Goal: Task Accomplishment & Management: Manage account settings

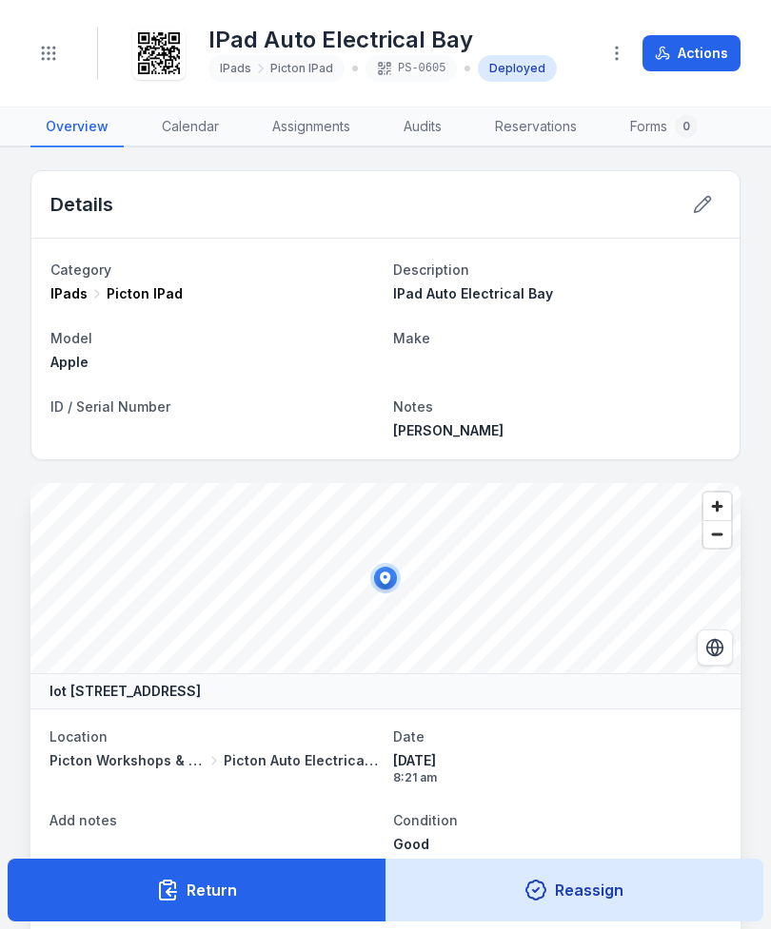
click at [63, 61] on button "Toggle Navigation" at bounding box center [48, 53] width 36 height 36
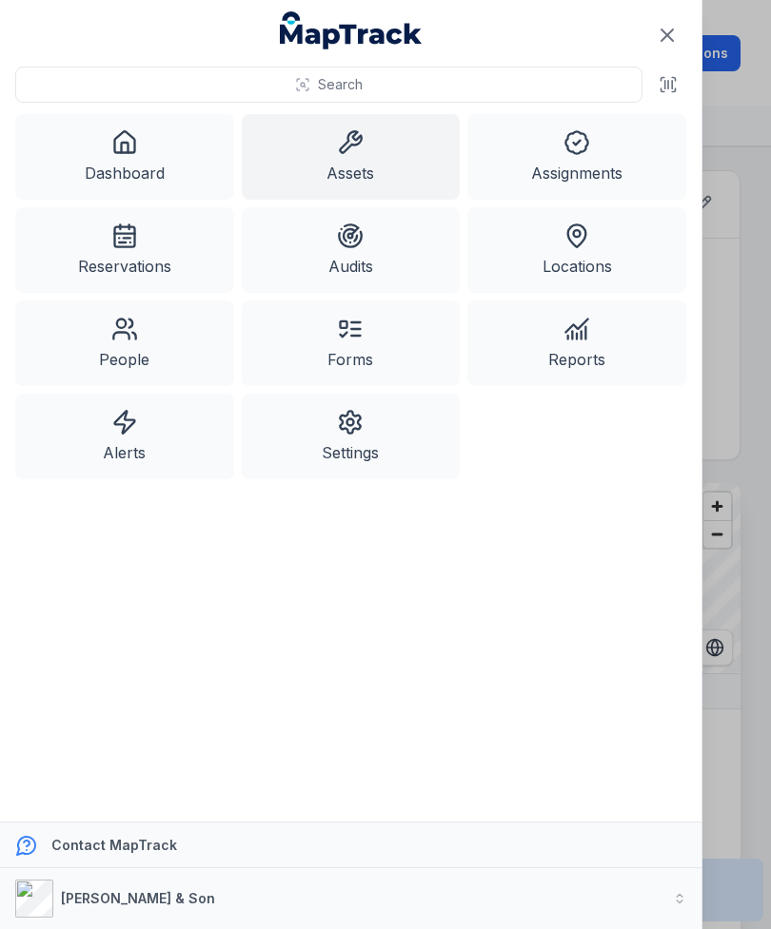
click at [340, 170] on link "Assets" at bounding box center [351, 157] width 219 height 86
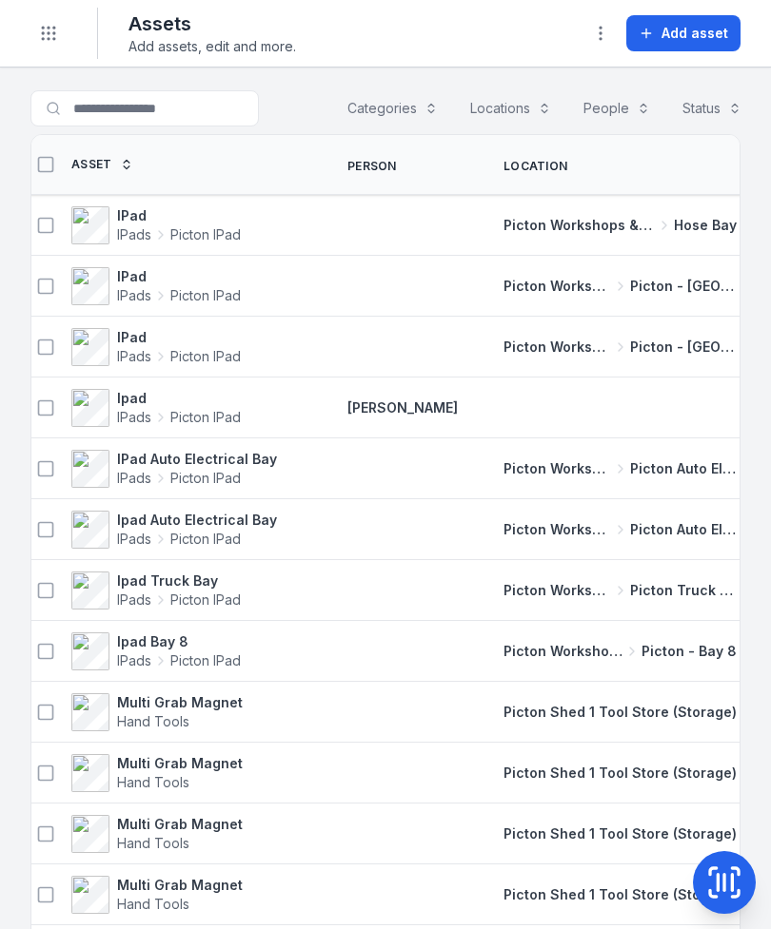
click at [420, 116] on button "Categories" at bounding box center [392, 108] width 115 height 36
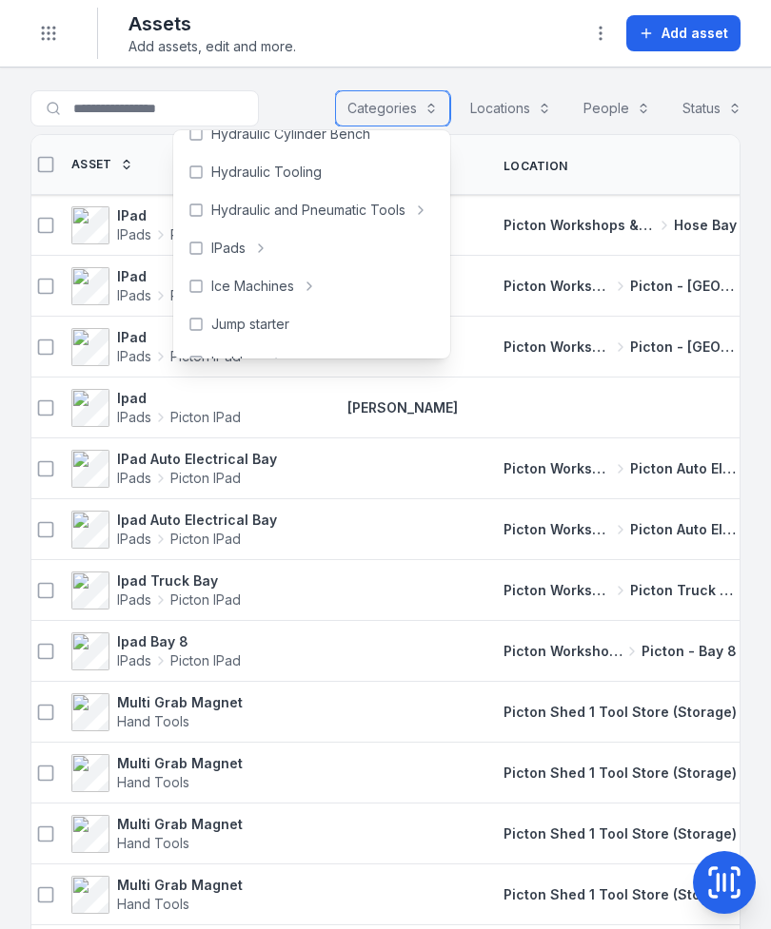
scroll to position [446, 0]
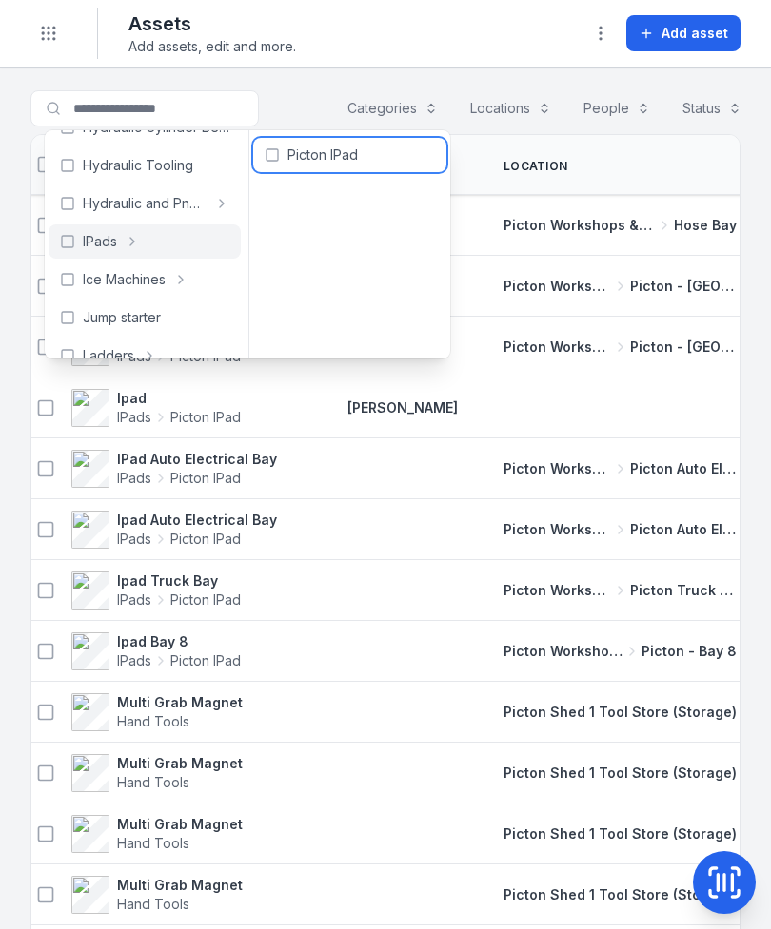
click at [303, 155] on span "Picton IPad" at bounding box center [322, 155] width 70 height 19
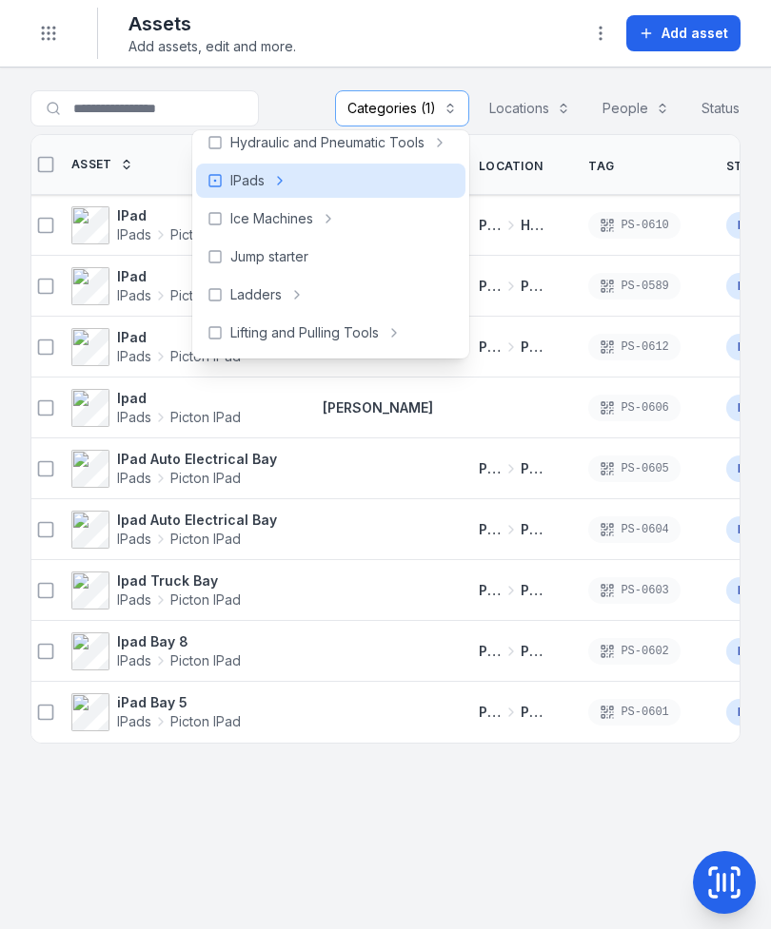
scroll to position [427, 0]
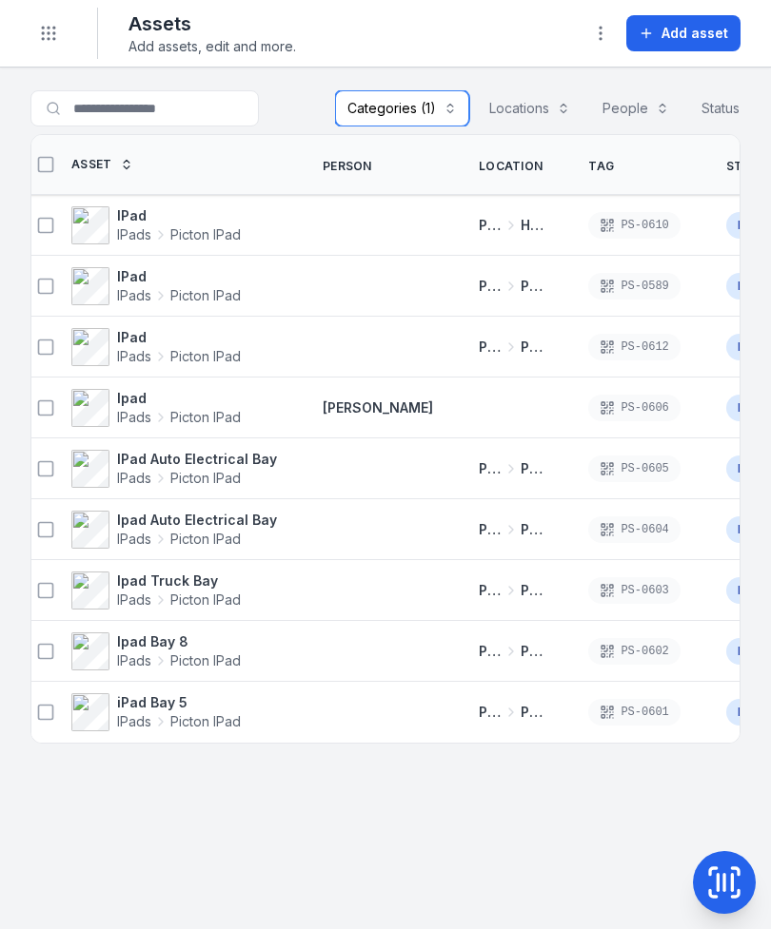
click at [516, 114] on button "Locations" at bounding box center [530, 108] width 106 height 36
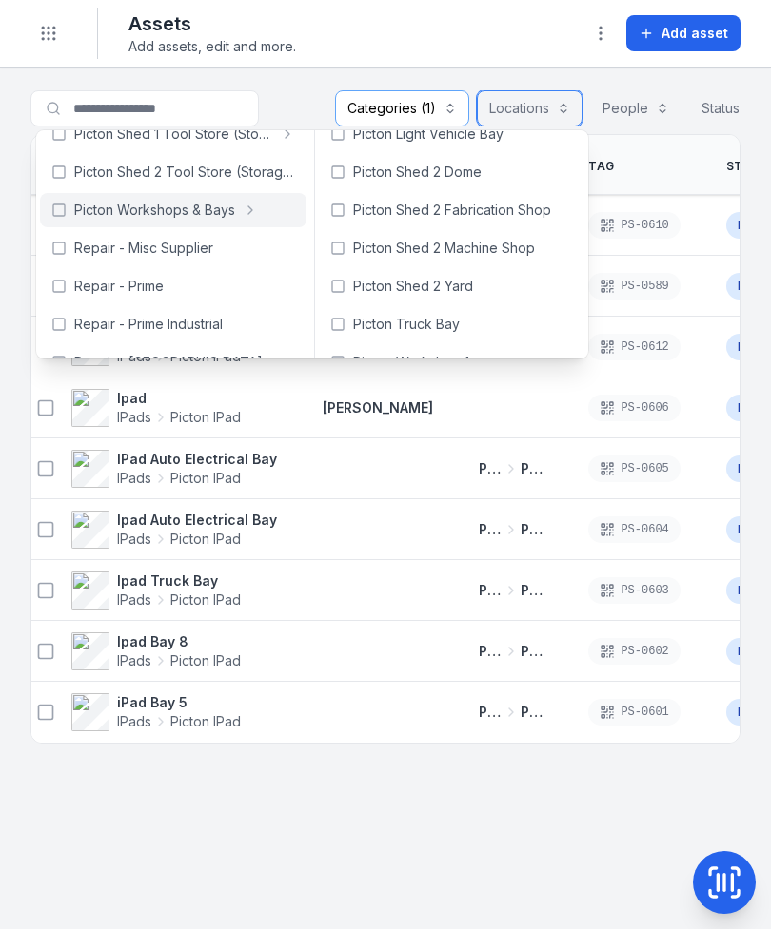
scroll to position [681, 0]
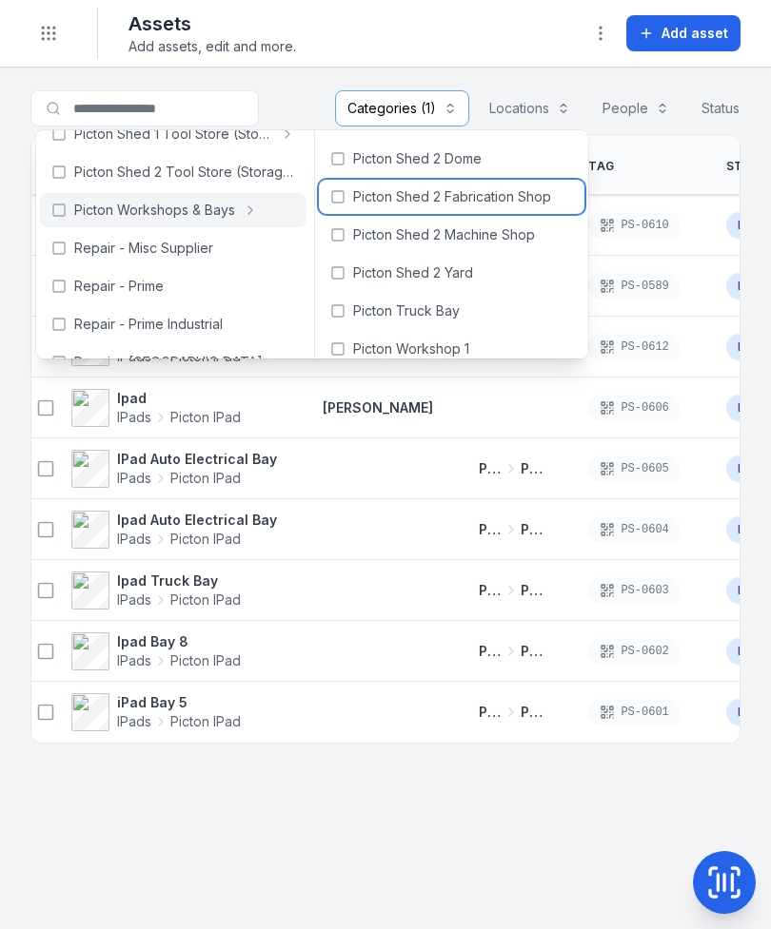
click at [468, 190] on span "Picton Shed 2 Fabrication Shop" at bounding box center [452, 196] width 198 height 19
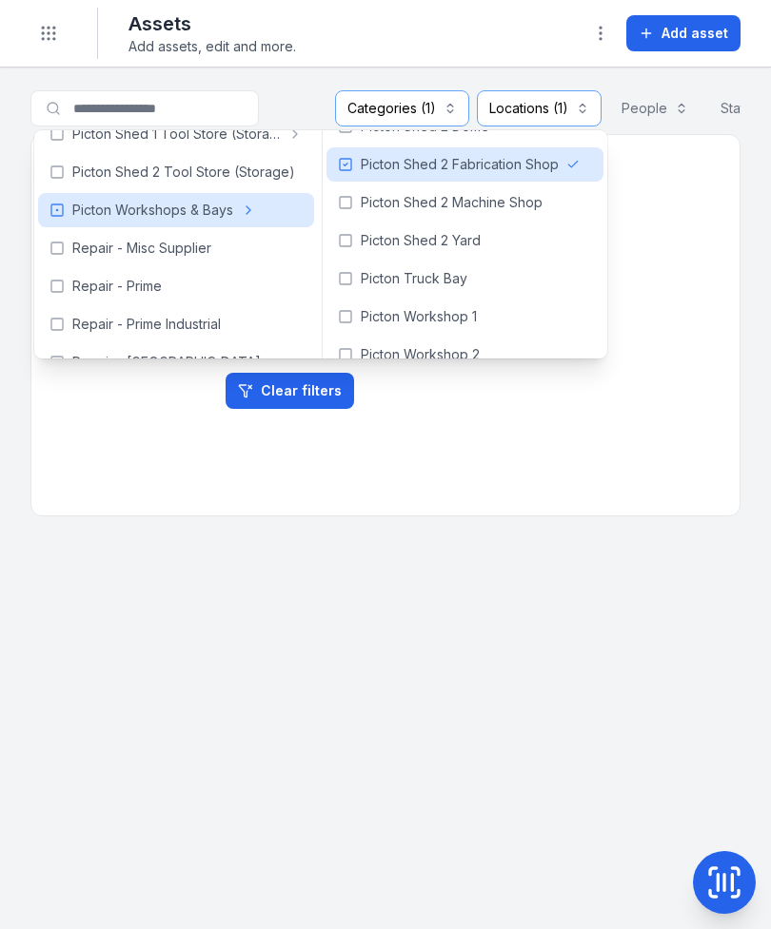
scroll to position [696, 0]
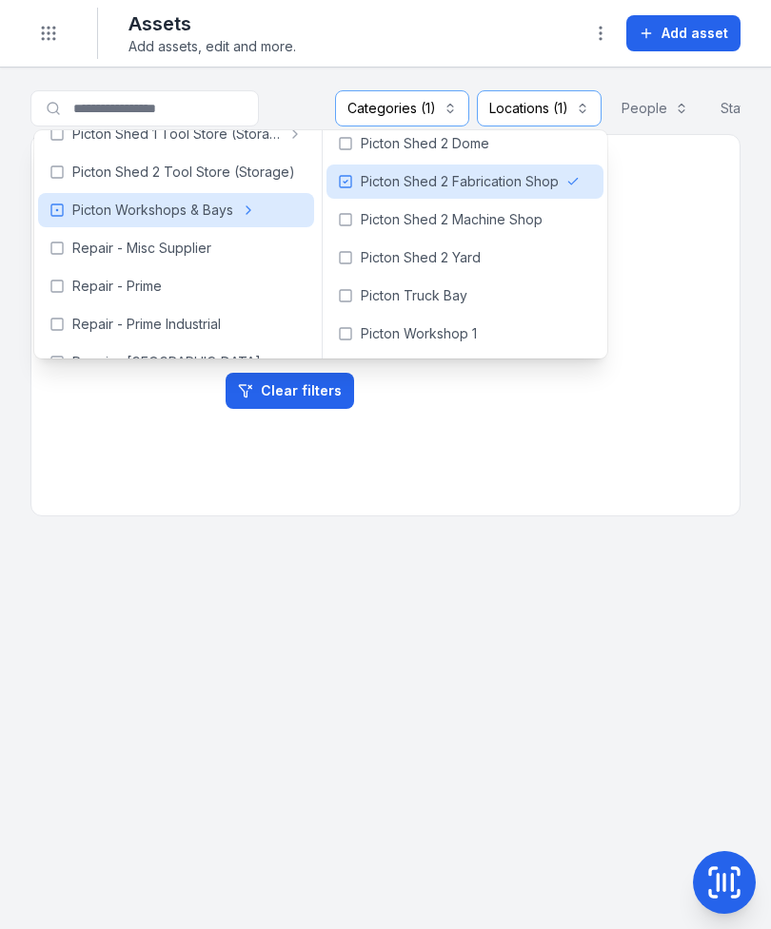
click at [671, 21] on button "Add asset" at bounding box center [683, 33] width 114 height 36
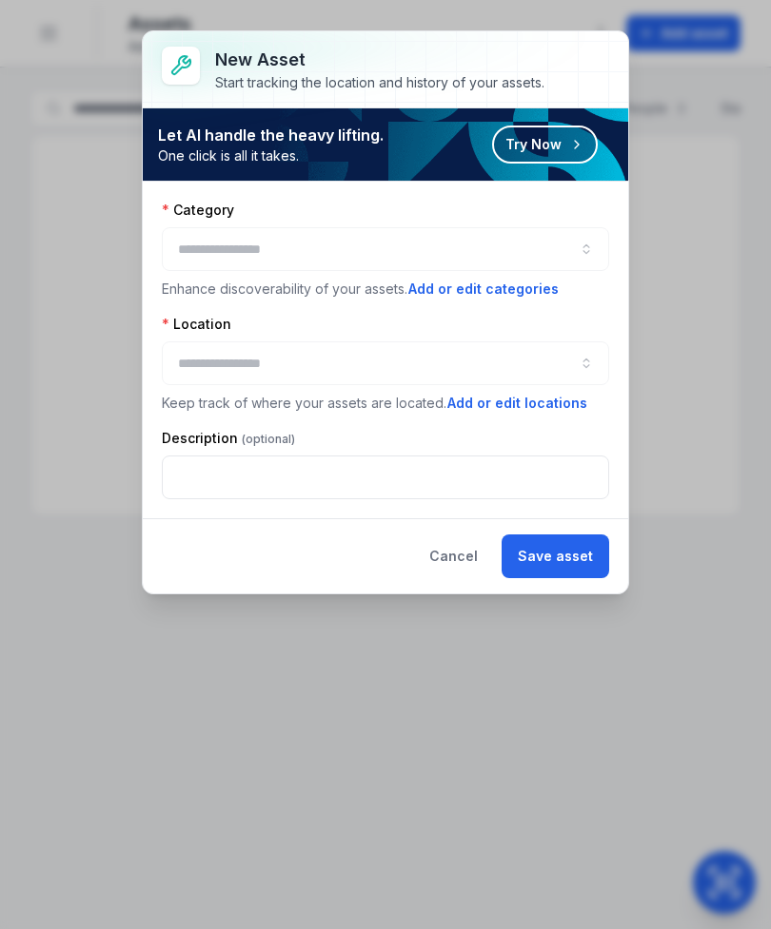
click at [404, 247] on button "button" at bounding box center [385, 249] width 447 height 44
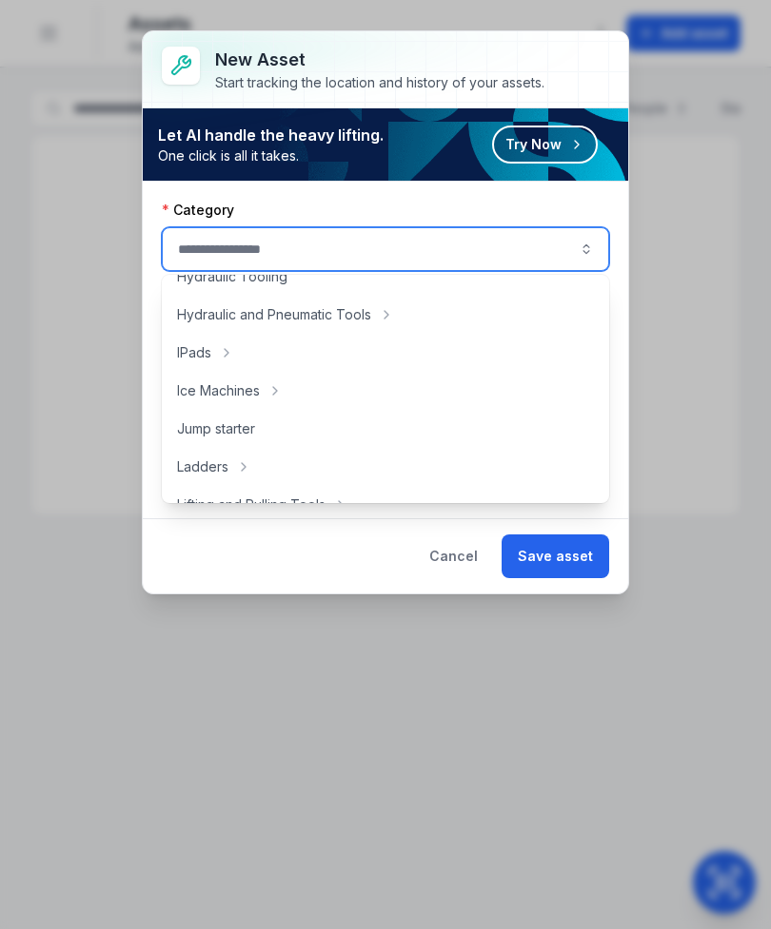
scroll to position [481, 0]
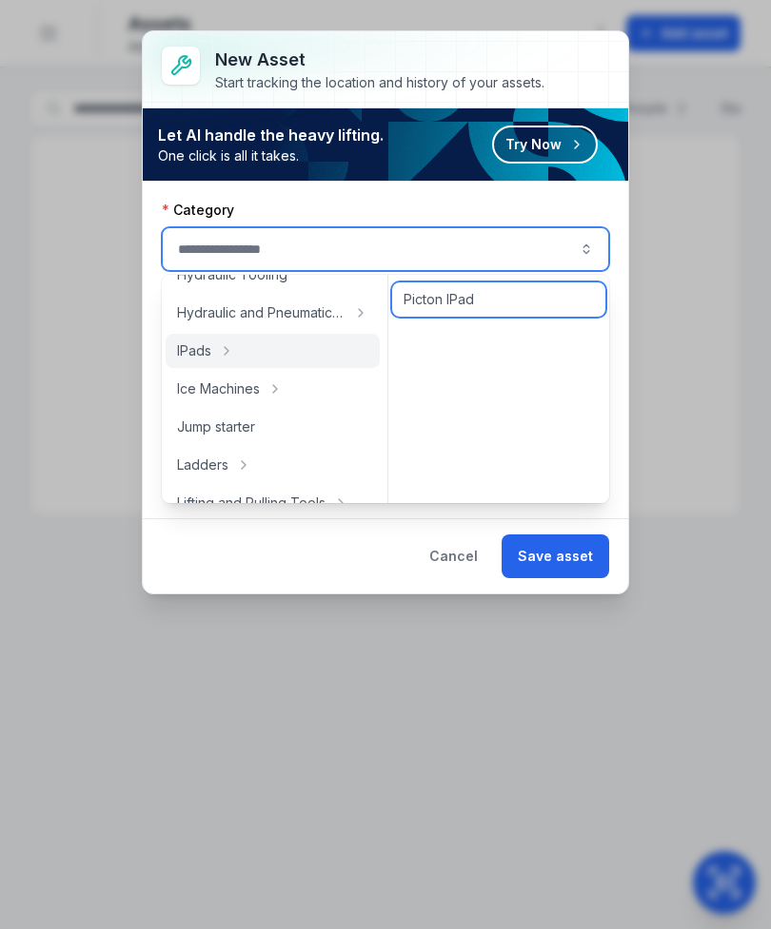
click at [467, 292] on span "Picton IPad" at bounding box center [438, 299] width 70 height 19
type input "**********"
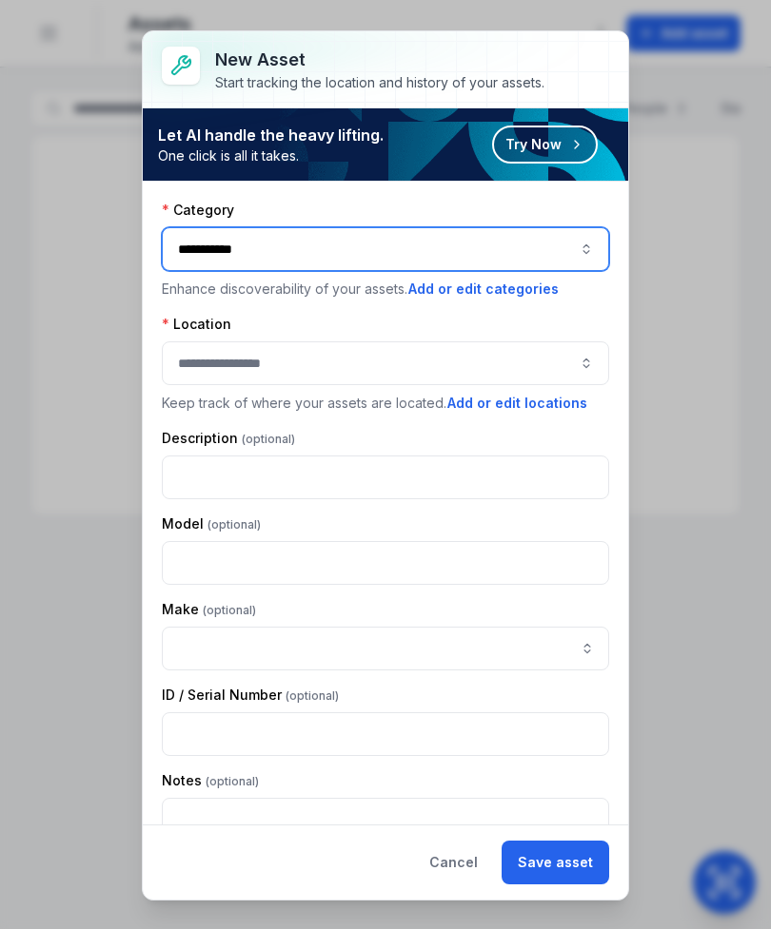
click at [461, 381] on button "button" at bounding box center [385, 364] width 447 height 44
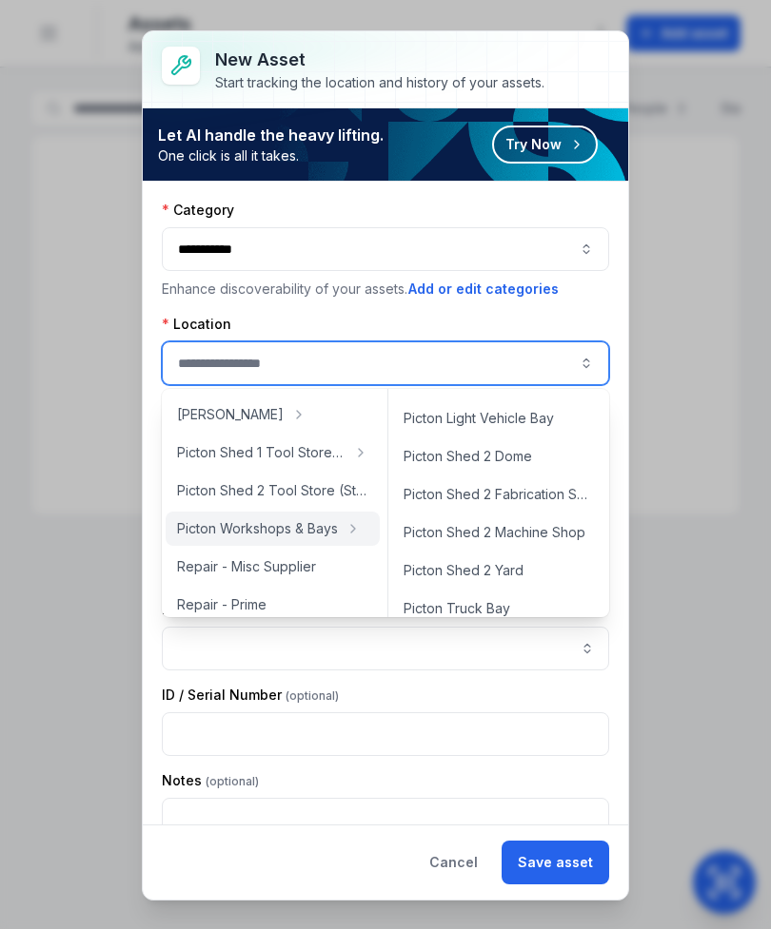
scroll to position [681, 0]
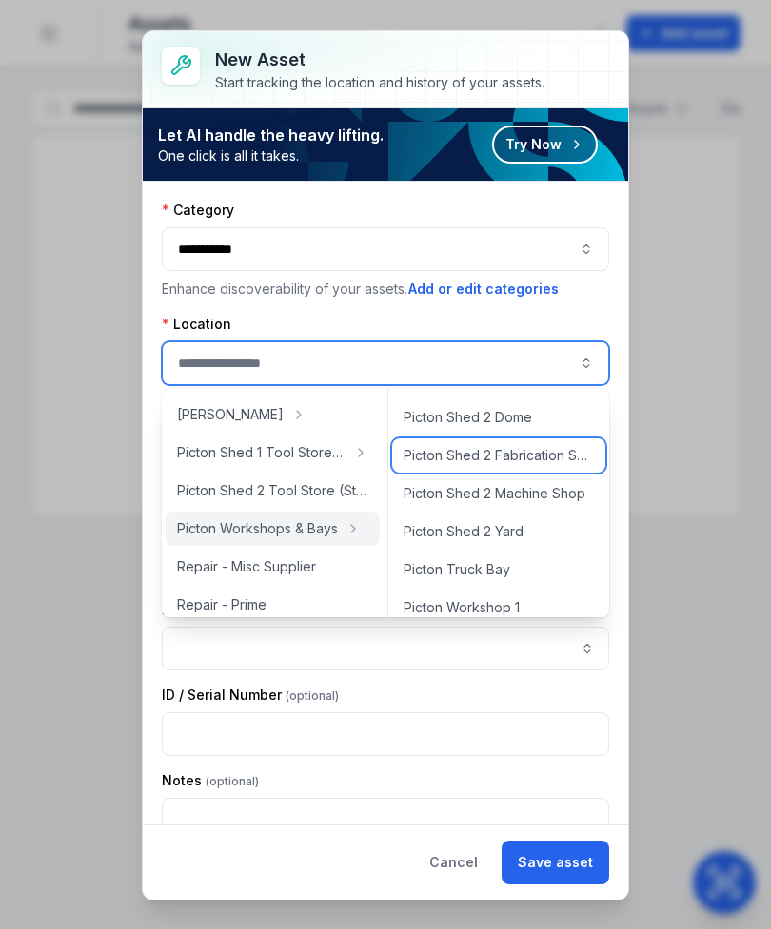
click at [549, 455] on span "Picton Shed 2 Fabrication Shop" at bounding box center [498, 455] width 190 height 19
type input "**********"
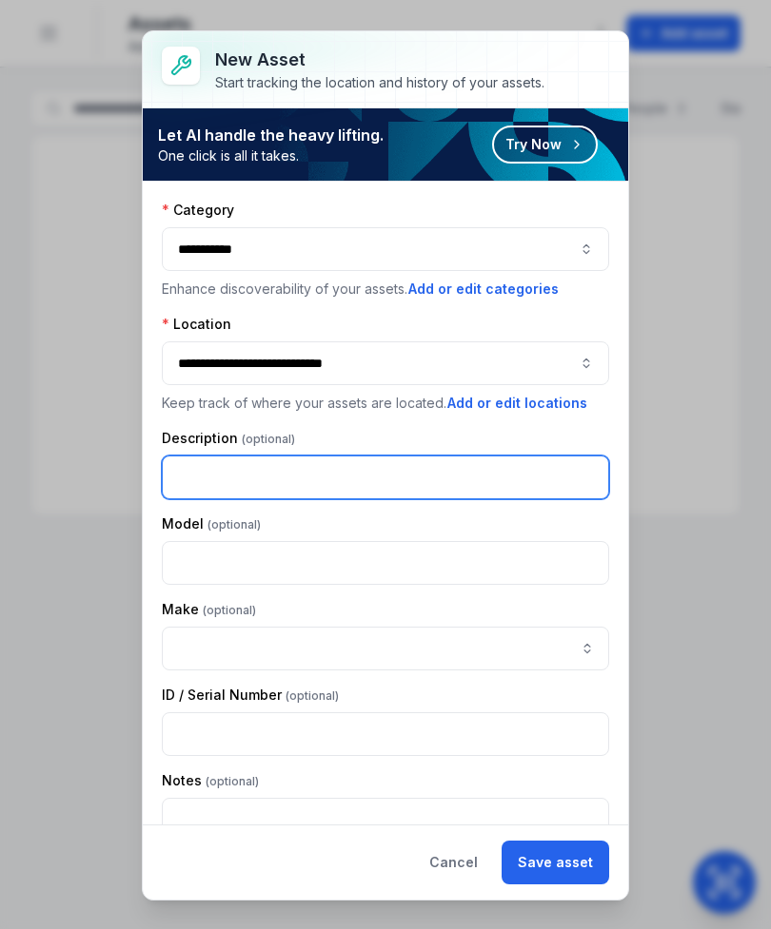
click at [428, 463] on input "text" at bounding box center [385, 478] width 447 height 44
type input "****"
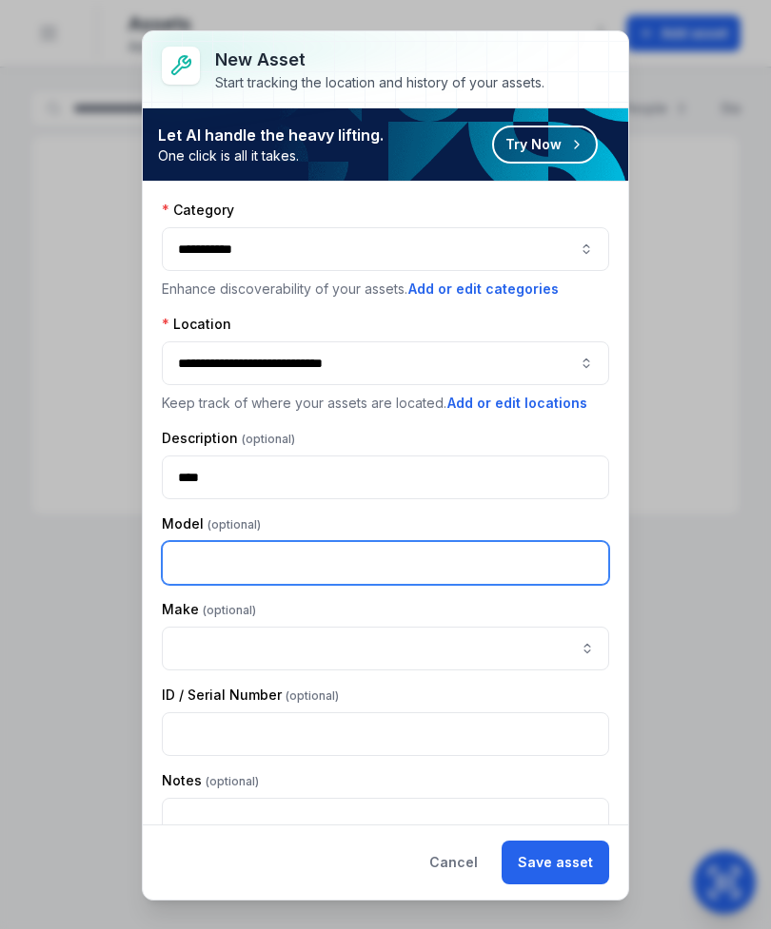
click at [360, 569] on input "text" at bounding box center [385, 563] width 447 height 44
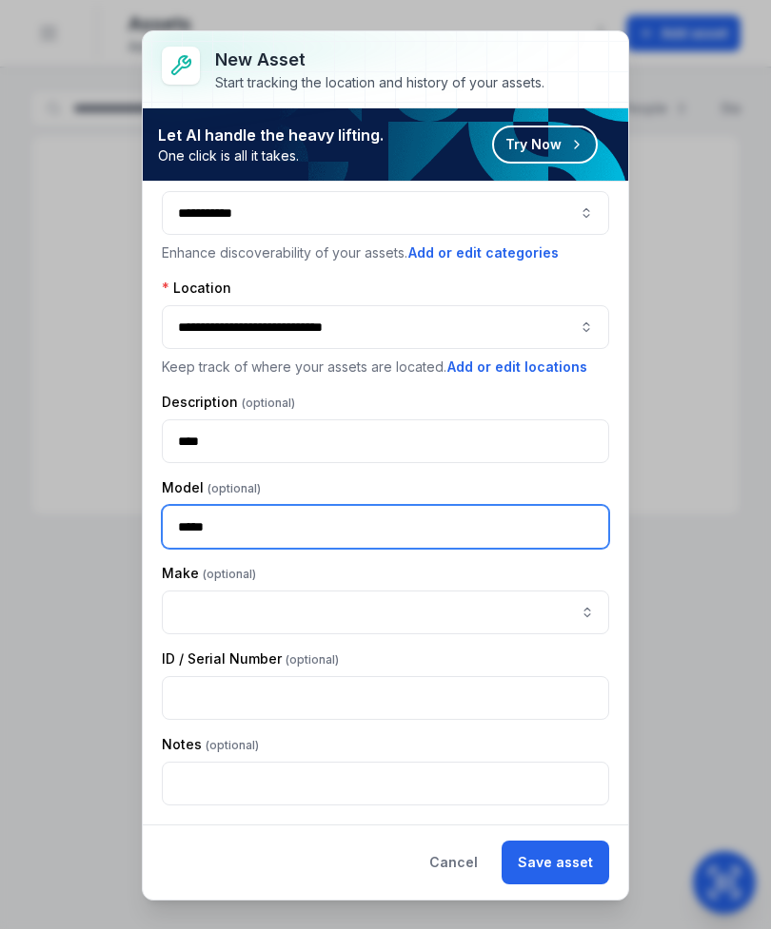
scroll to position [36, 0]
type input "*****"
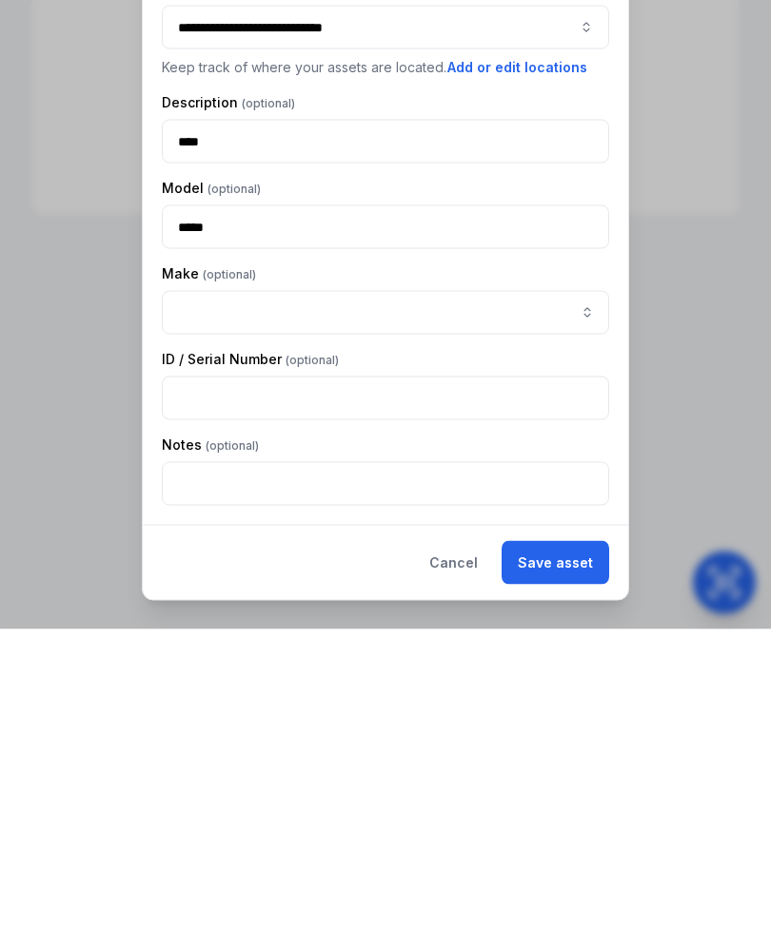
click at [511, 479] on div "Model" at bounding box center [385, 488] width 447 height 19
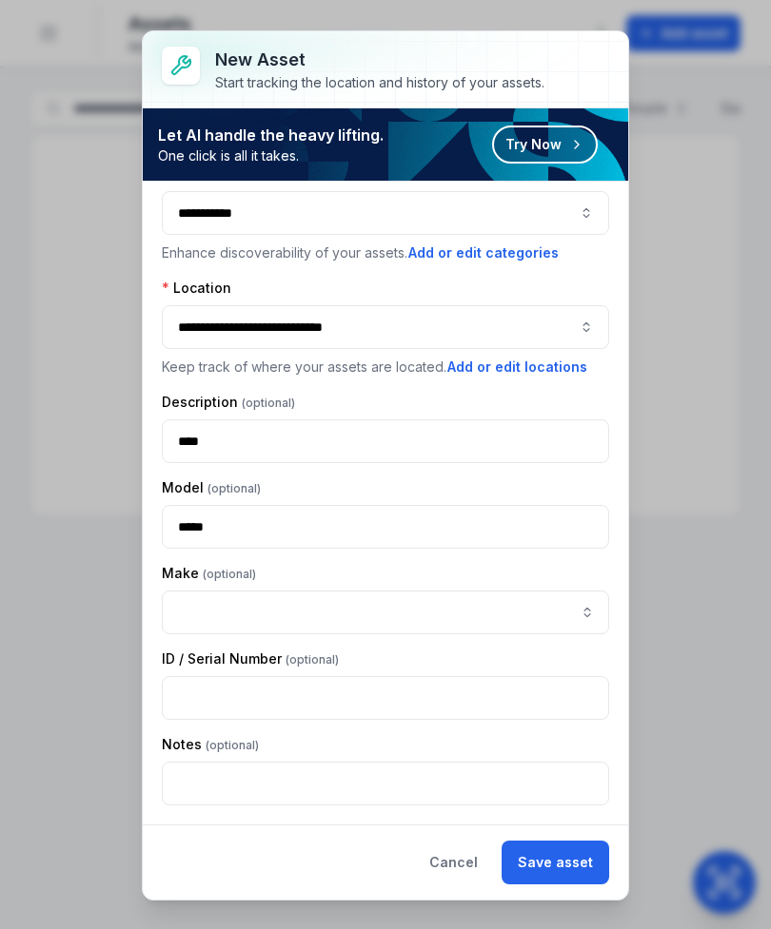
click at [553, 859] on button "Save asset" at bounding box center [555, 863] width 108 height 44
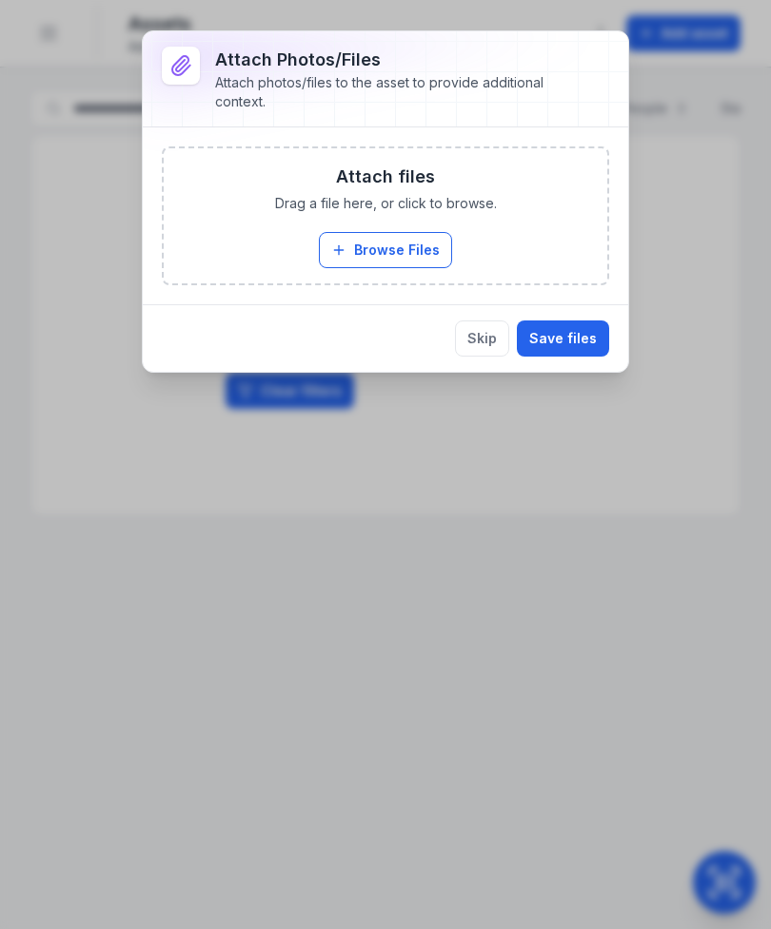
click at [385, 247] on button "Browse Files" at bounding box center [385, 250] width 133 height 36
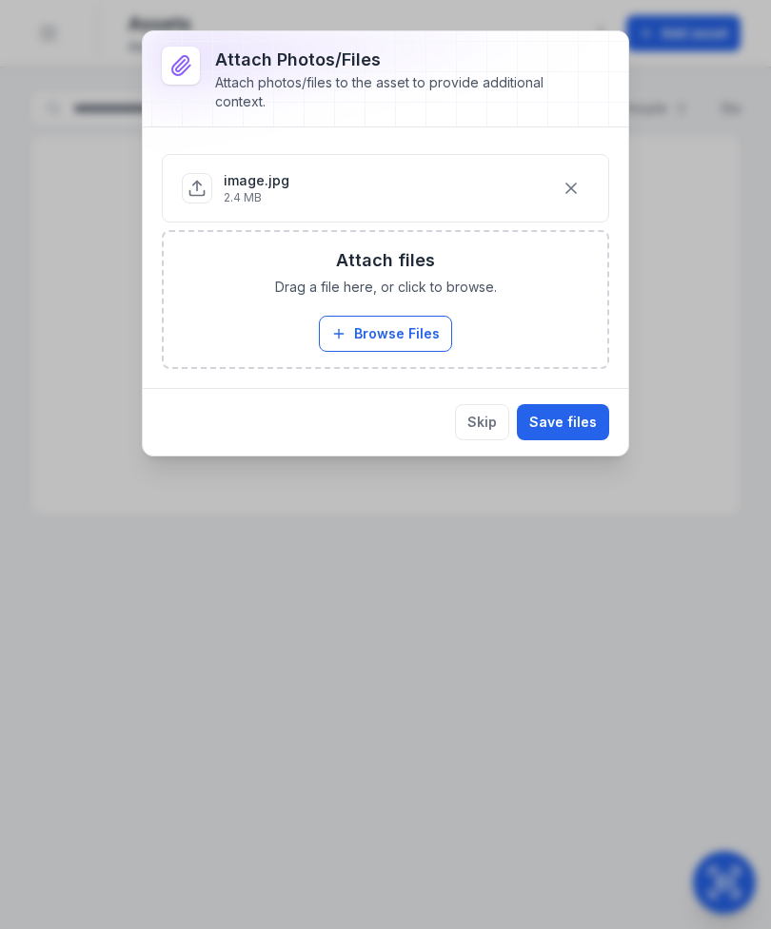
click at [572, 415] on button "Save files" at bounding box center [563, 422] width 92 height 36
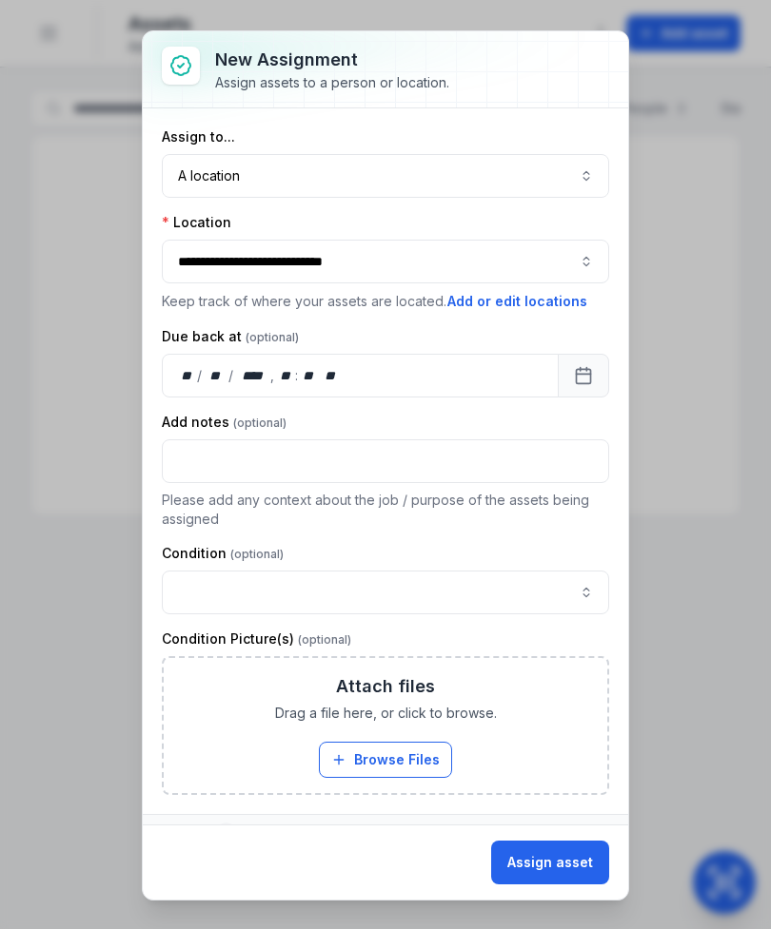
click at [369, 580] on button "button" at bounding box center [385, 593] width 447 height 44
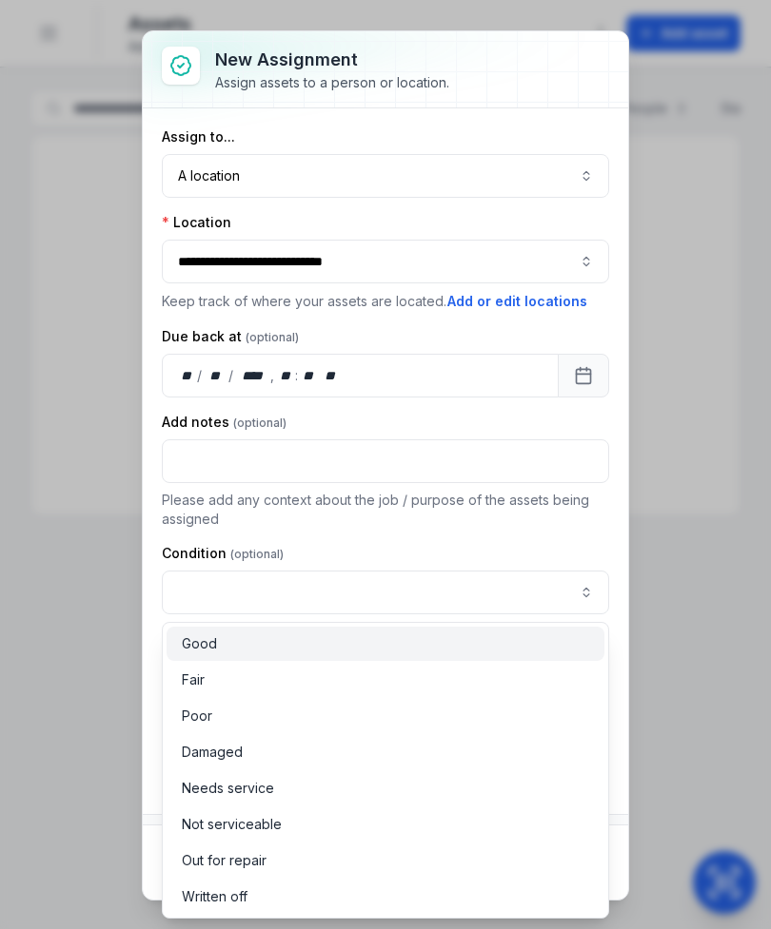
click at [311, 633] on div "Good" at bounding box center [385, 644] width 438 height 34
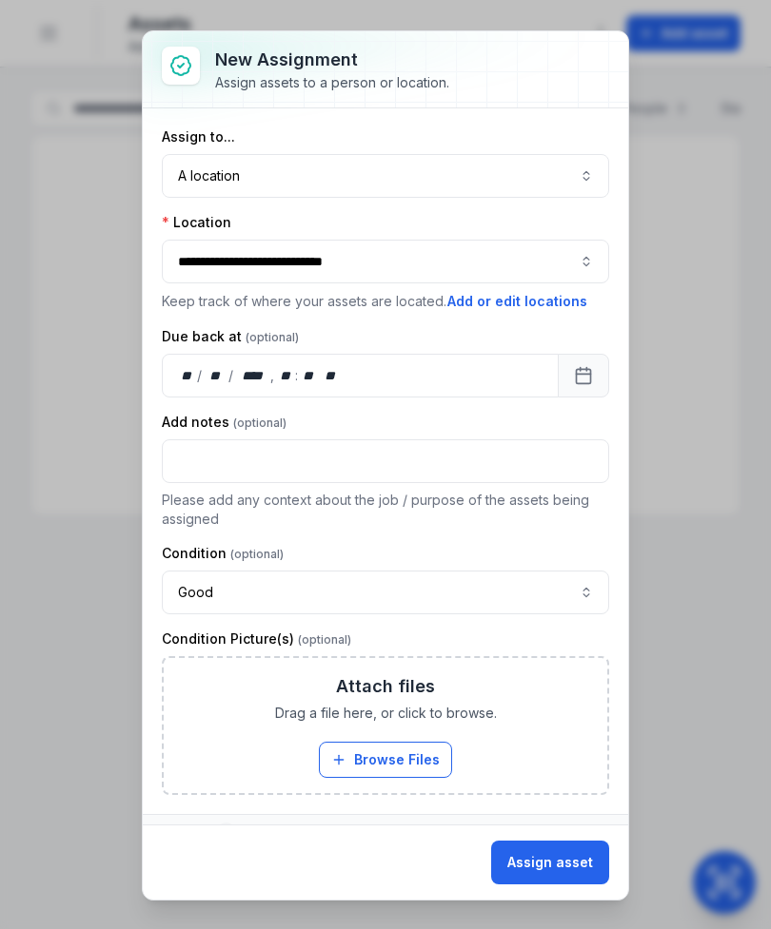
click at [552, 857] on button "Assign asset" at bounding box center [550, 863] width 118 height 44
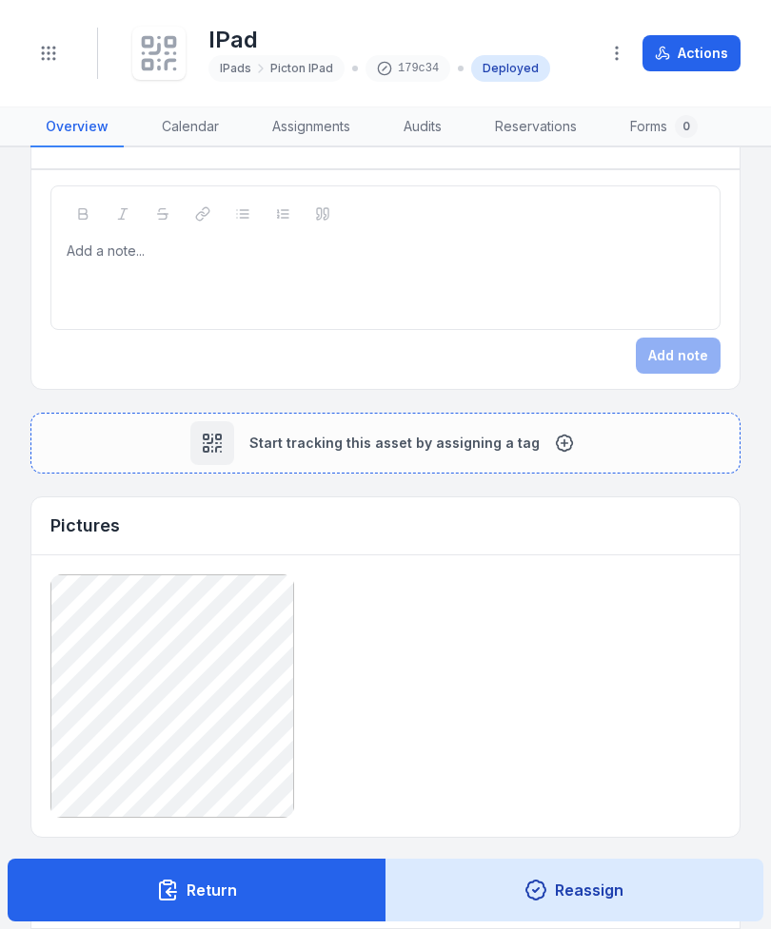
scroll to position [859, 0]
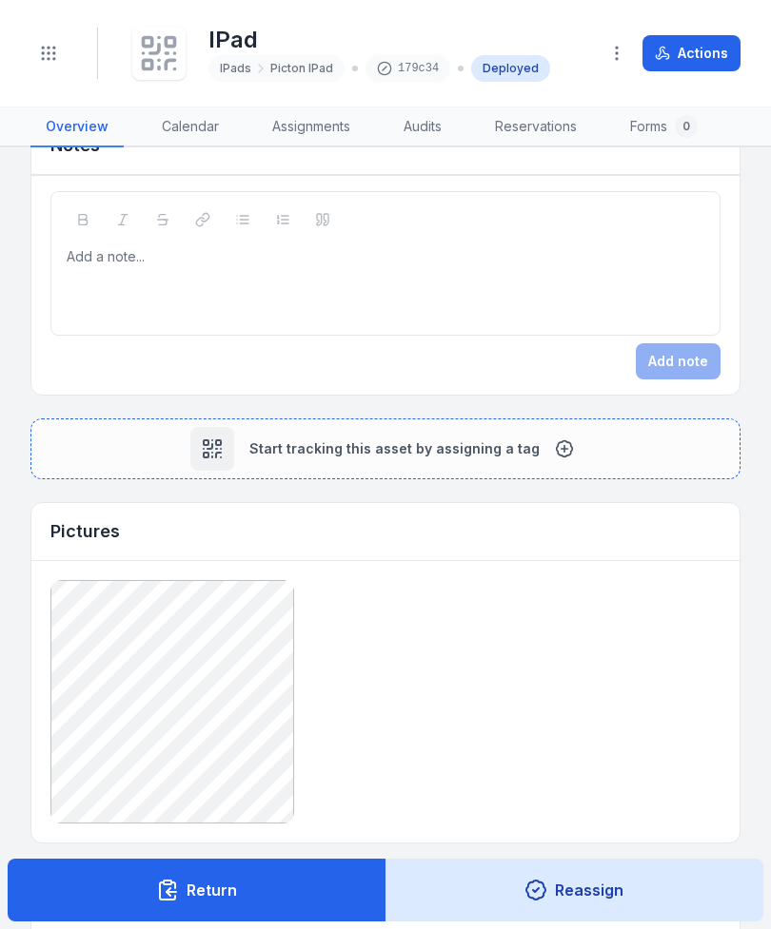
click at [555, 452] on icon at bounding box center [564, 449] width 19 height 19
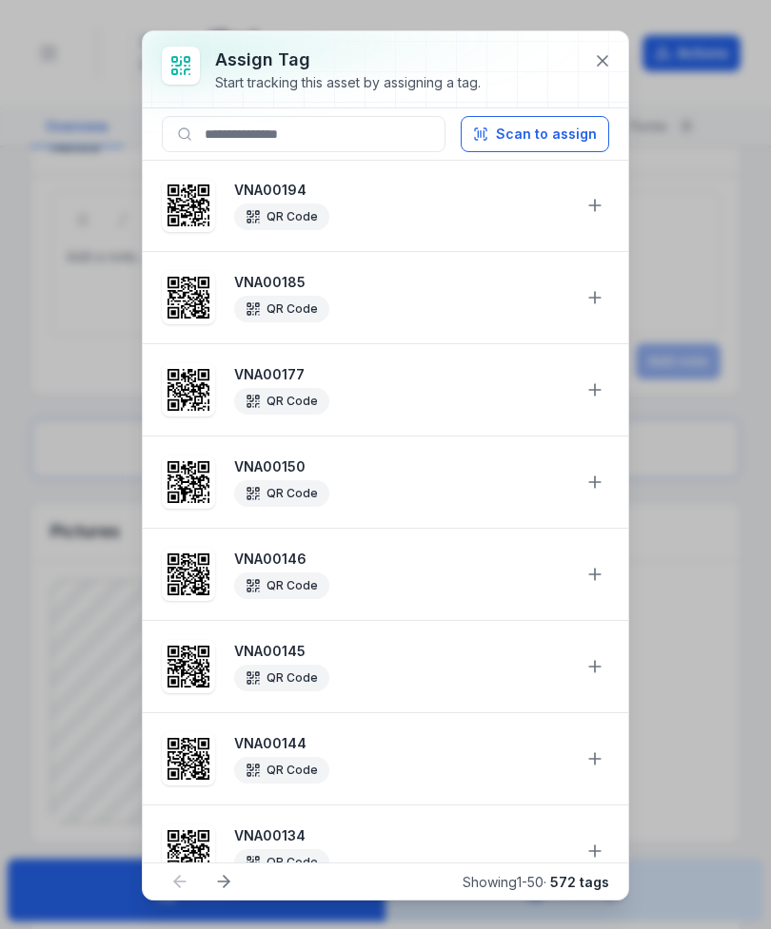
click at [550, 124] on button "Scan to assign" at bounding box center [534, 134] width 148 height 36
